Goal: Task Accomplishment & Management: Use online tool/utility

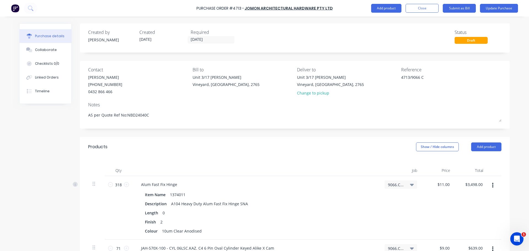
scroll to position [186, 0]
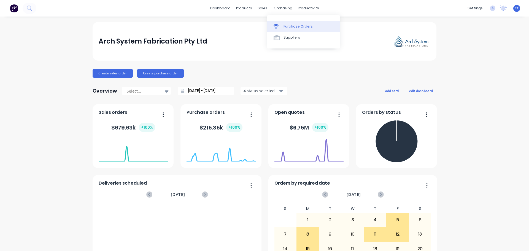
click at [299, 26] on div "Purchase Orders" at bounding box center [298, 26] width 29 height 5
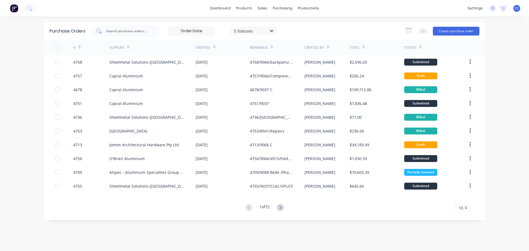
click at [126, 30] on input "text" at bounding box center [129, 31] width 46 height 6
click at [253, 25] on div "Product Catalogue" at bounding box center [268, 26] width 34 height 5
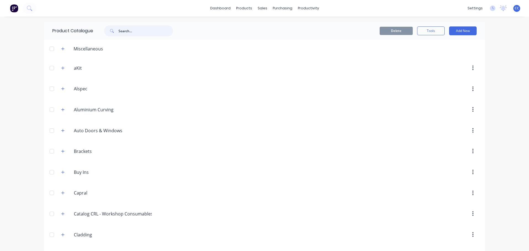
click at [120, 30] on input "text" at bounding box center [146, 30] width 55 height 11
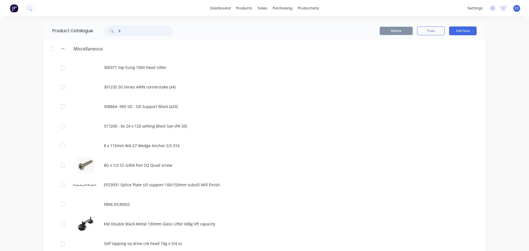
click at [126, 31] on input "3" at bounding box center [146, 30] width 55 height 11
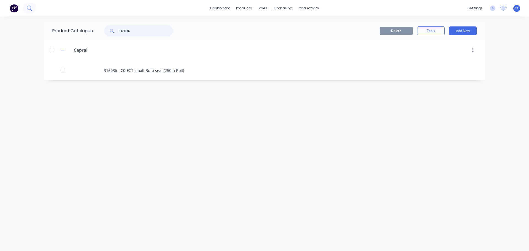
type input "316036"
click at [29, 9] on icon at bounding box center [29, 8] width 5 height 5
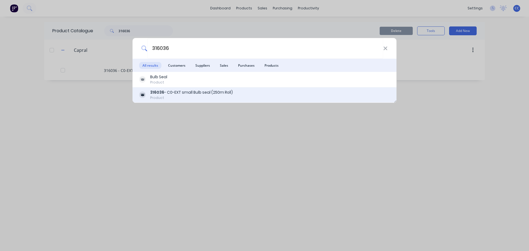
type input "316036"
click at [178, 92] on div "316036 - C0-EXT small Bulb seal (250m Roll)" at bounding box center [191, 93] width 83 height 6
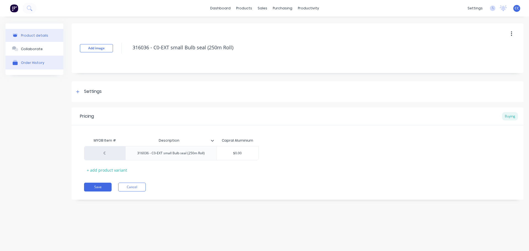
click at [31, 61] on div "Order History" at bounding box center [32, 63] width 23 height 4
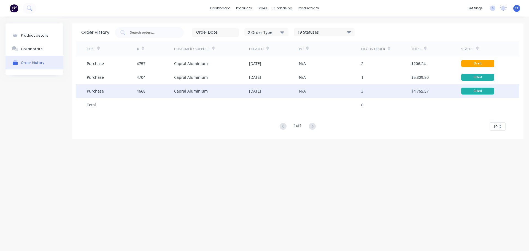
click at [122, 92] on div "Purchase" at bounding box center [112, 91] width 50 height 14
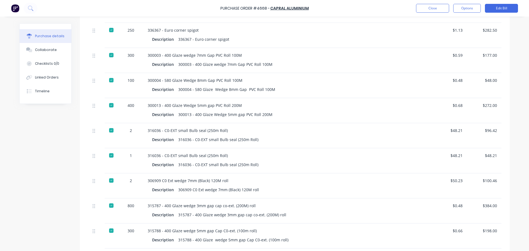
scroll to position [497, 0]
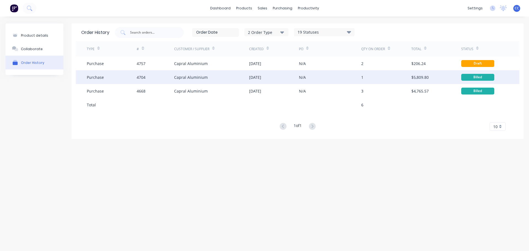
click at [101, 76] on div "Purchase" at bounding box center [95, 77] width 17 height 6
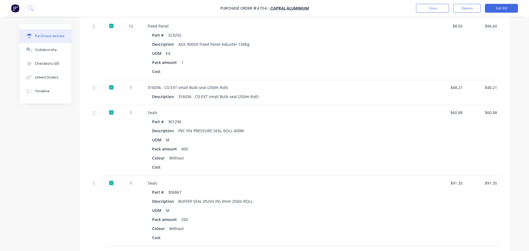
scroll to position [820, 0]
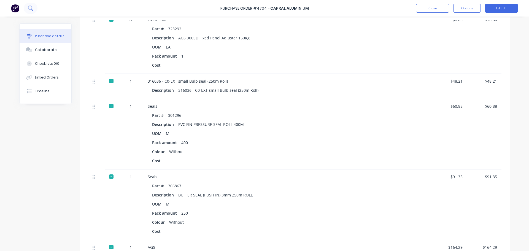
click at [31, 8] on icon at bounding box center [30, 8] width 5 height 5
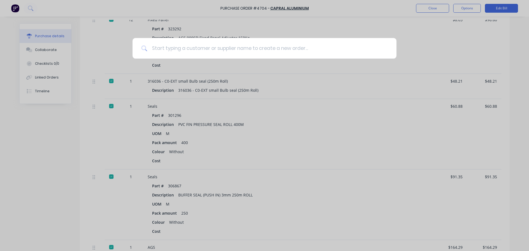
type textarea "x"
type input "3"
type textarea "x"
type input "30"
type textarea "x"
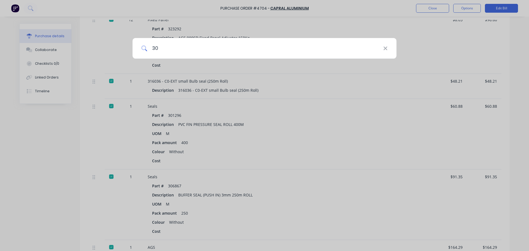
type input "300"
type textarea "x"
type input "3000"
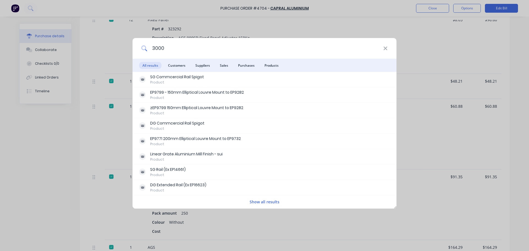
type textarea "x"
type input "30003"
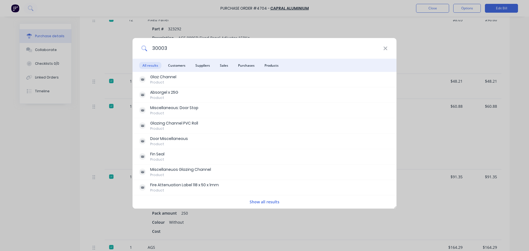
type textarea "x"
type input "3000"
type textarea "x"
type input "30000"
type textarea "x"
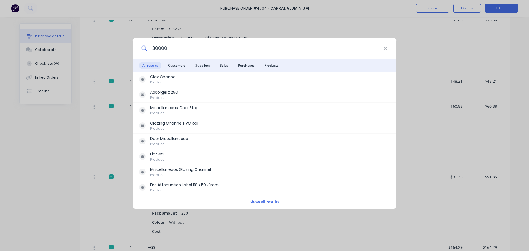
type input "300003"
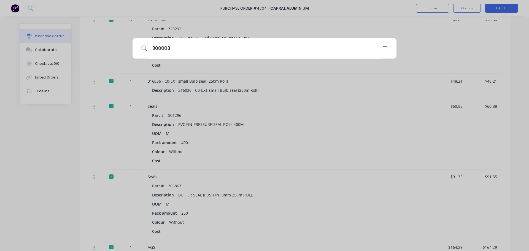
type textarea "x"
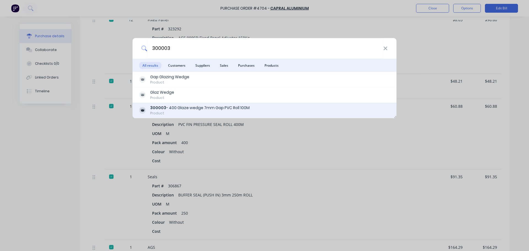
type input "300003"
click at [177, 109] on div "300003 - 400 Glaze wedge 7mm Gap PVC Roll 100M" at bounding box center [200, 108] width 100 height 6
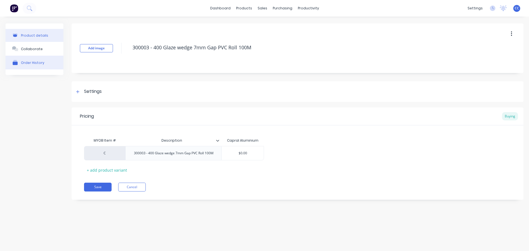
click at [31, 66] on button "Order History" at bounding box center [35, 63] width 58 height 14
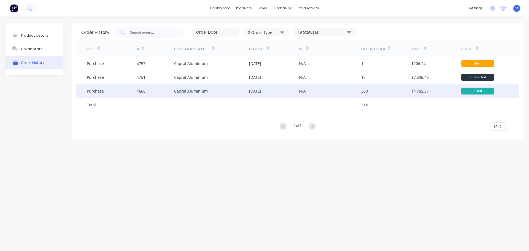
click at [98, 92] on div "Purchase" at bounding box center [95, 91] width 17 height 6
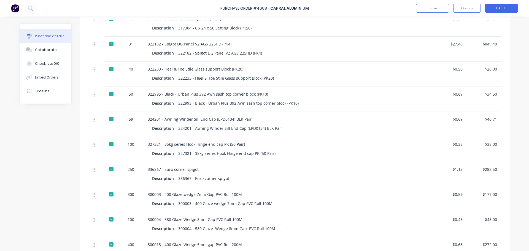
scroll to position [362, 0]
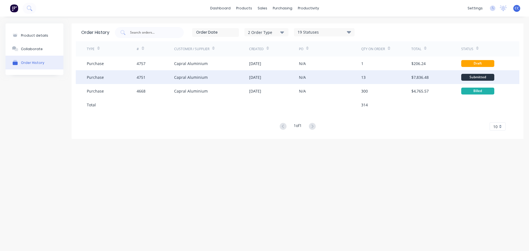
click at [114, 77] on div "Purchase" at bounding box center [112, 77] width 50 height 14
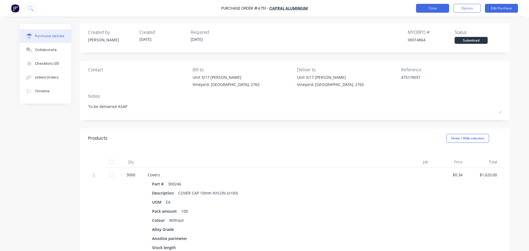
click at [429, 10] on button "Close" at bounding box center [432, 8] width 33 height 9
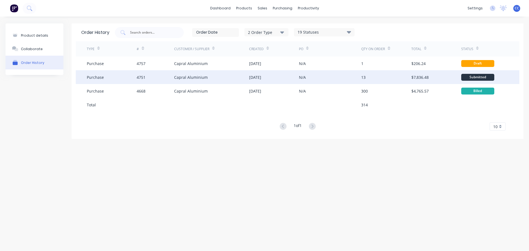
click at [141, 78] on div "4751" at bounding box center [141, 77] width 9 height 6
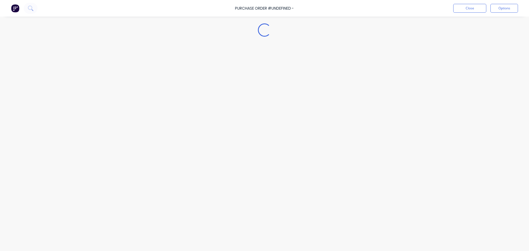
type textarea "x"
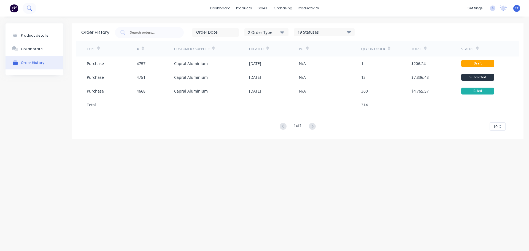
click at [28, 8] on icon at bounding box center [29, 8] width 5 height 5
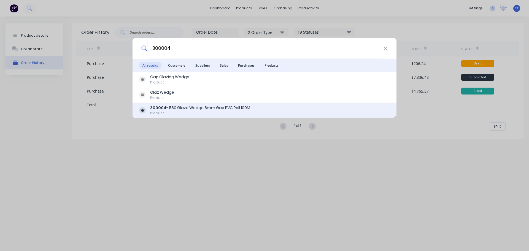
type input "300004"
click at [184, 108] on div "300004 - 580 Glaze Wedge 8mm Gap PVC Roll 100M" at bounding box center [200, 108] width 100 height 6
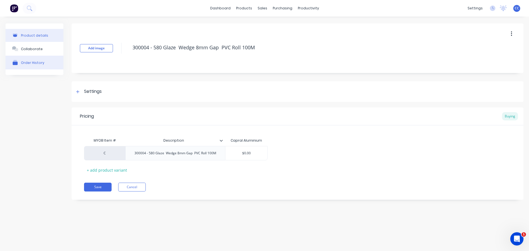
click at [34, 62] on div "Order History" at bounding box center [32, 63] width 23 height 4
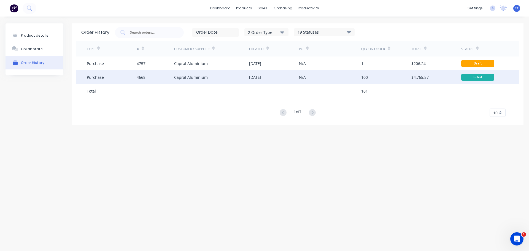
click at [187, 74] on div "Capral Aluminium" at bounding box center [191, 77] width 34 height 6
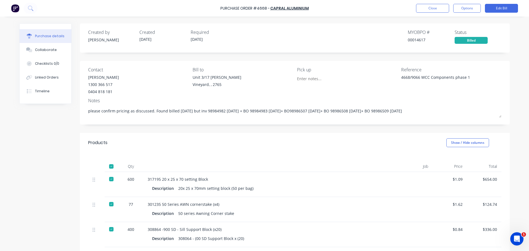
type textarea "x"
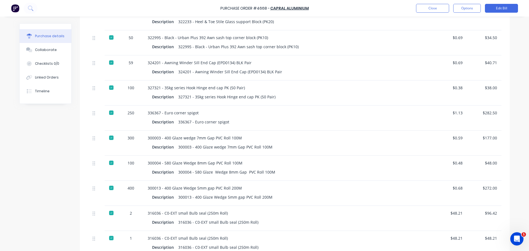
scroll to position [411, 0]
click at [437, 9] on button "Close" at bounding box center [432, 8] width 33 height 9
